Goal: Transaction & Acquisition: Purchase product/service

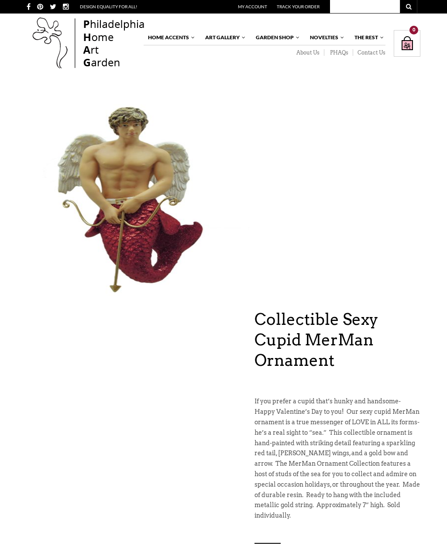
click at [364, 9] on input "text" at bounding box center [365, 6] width 70 height 13
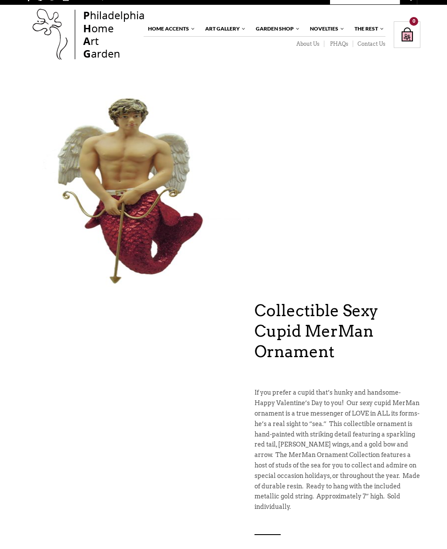
scroll to position [9, 0]
click at [317, 334] on h1 "Collectible Sexy Cupid MerMan Ornament" at bounding box center [337, 331] width 166 height 61
copy h1 "MerMan"
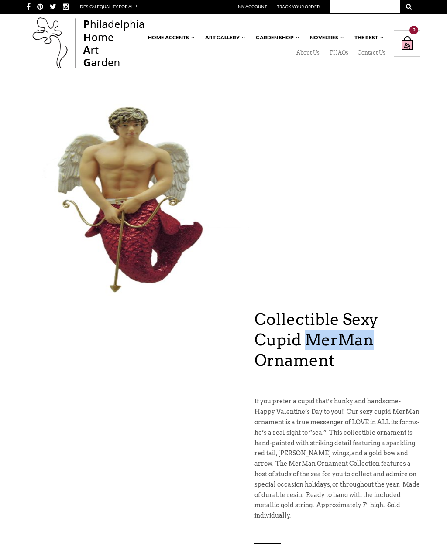
click at [366, 7] on input "text" at bounding box center [365, 6] width 70 height 13
paste input "MerMan"
type input "MerMan"
click at [409, 11] on button at bounding box center [408, 6] width 17 height 13
click at [407, 8] on icon at bounding box center [408, 7] width 5 height 6
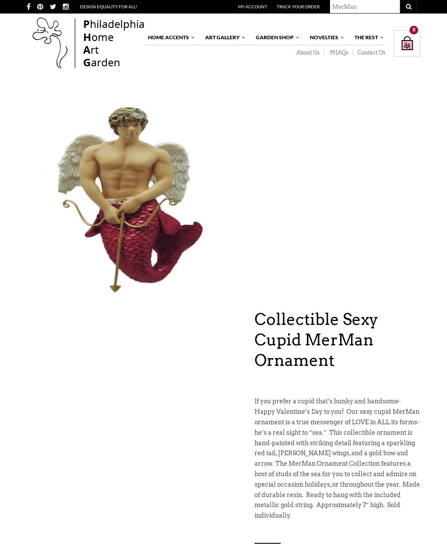
click at [408, 7] on button "submit" at bounding box center [408, 6] width 17 height 13
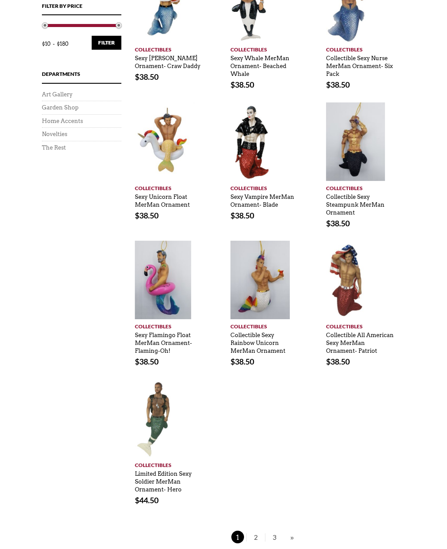
scroll to position [234, 0]
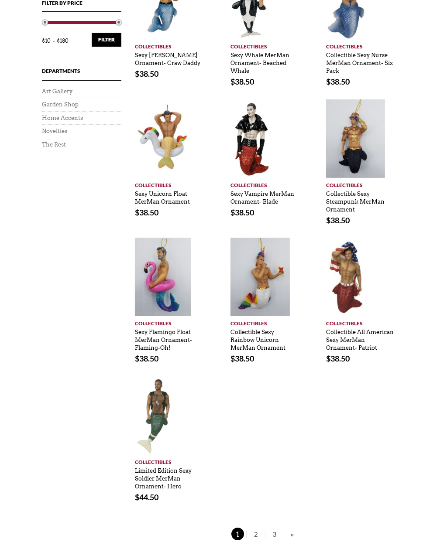
click at [256, 537] on span "2" at bounding box center [255, 534] width 13 height 13
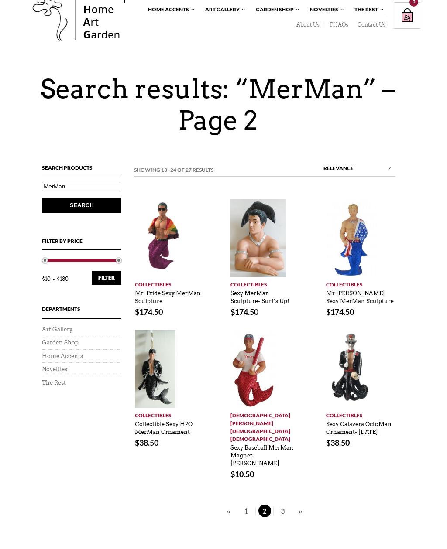
scroll to position [37, 0]
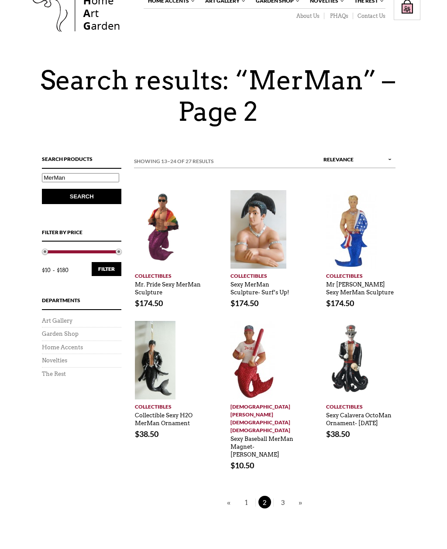
click at [283, 496] on span "3" at bounding box center [282, 502] width 13 height 13
